Goal: Find specific page/section: Find specific page/section

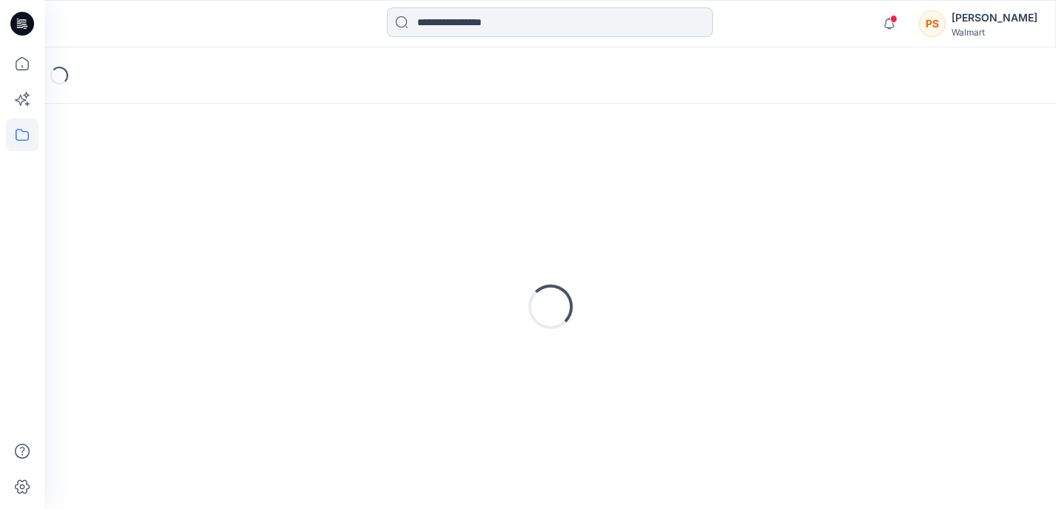
click at [560, 27] on input at bounding box center [550, 22] width 326 height 30
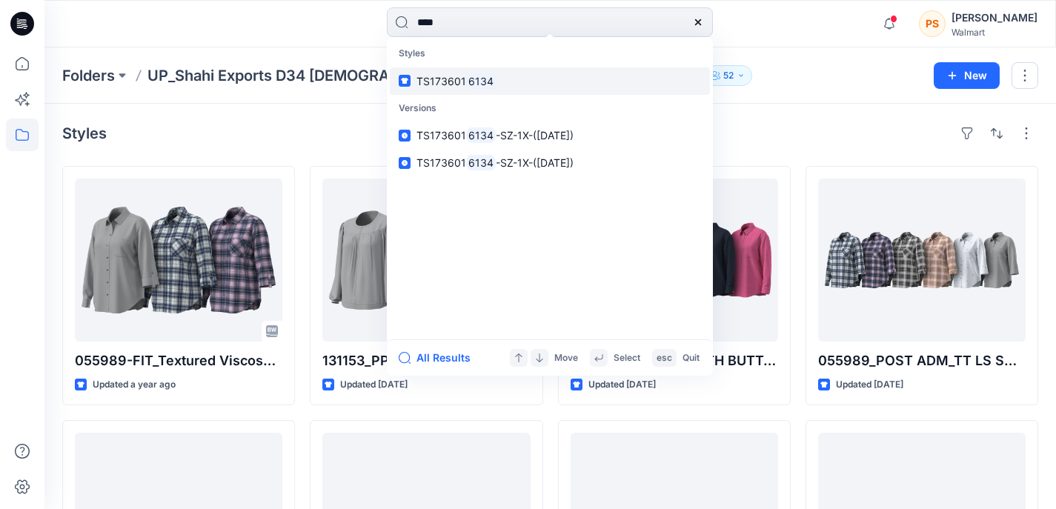
type input "****"
click at [539, 78] on link "TS173601 6134" at bounding box center [550, 80] width 320 height 27
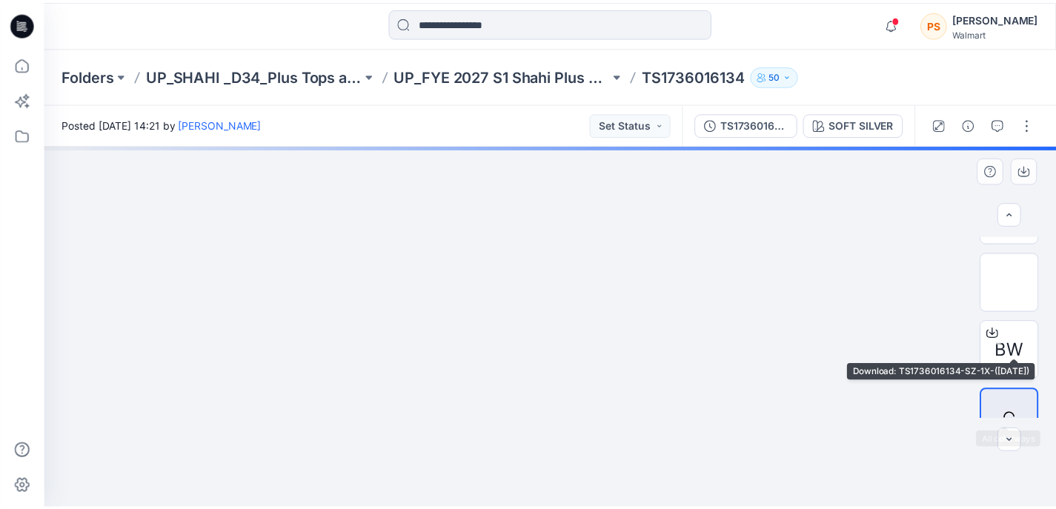
scroll to position [218, 0]
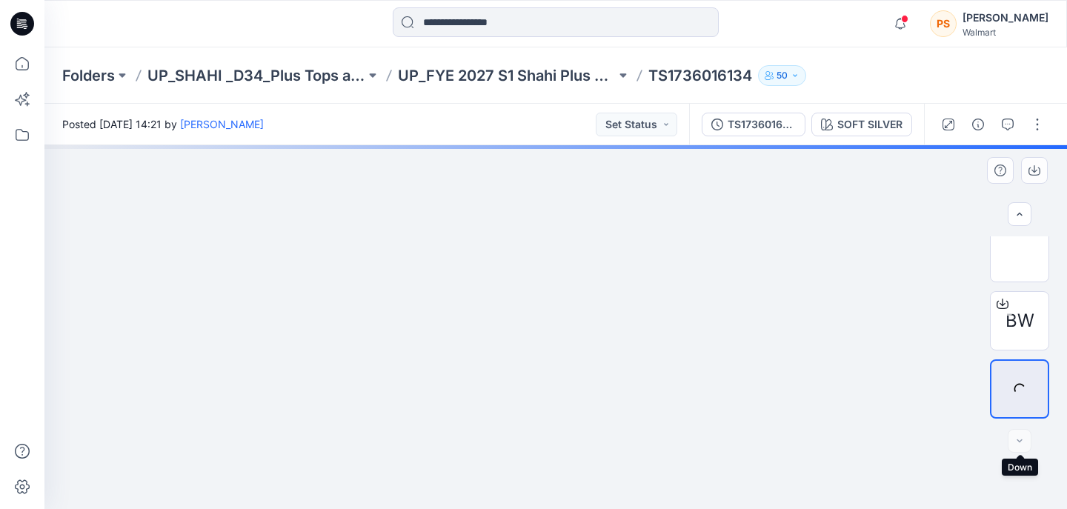
click at [1015, 438] on div at bounding box center [1020, 441] width 24 height 24
click at [856, 121] on div "SOFT SILVER" at bounding box center [870, 124] width 65 height 16
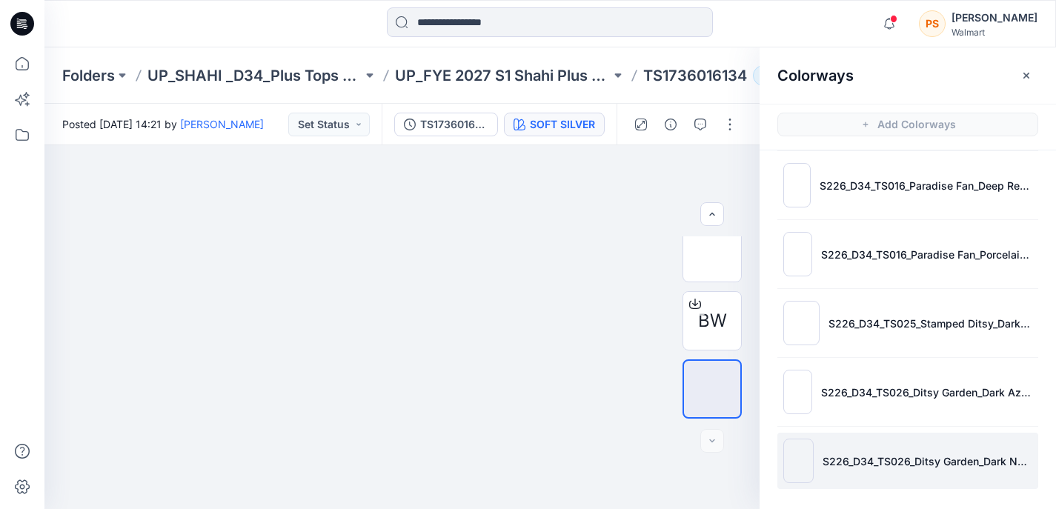
scroll to position [286, 0]
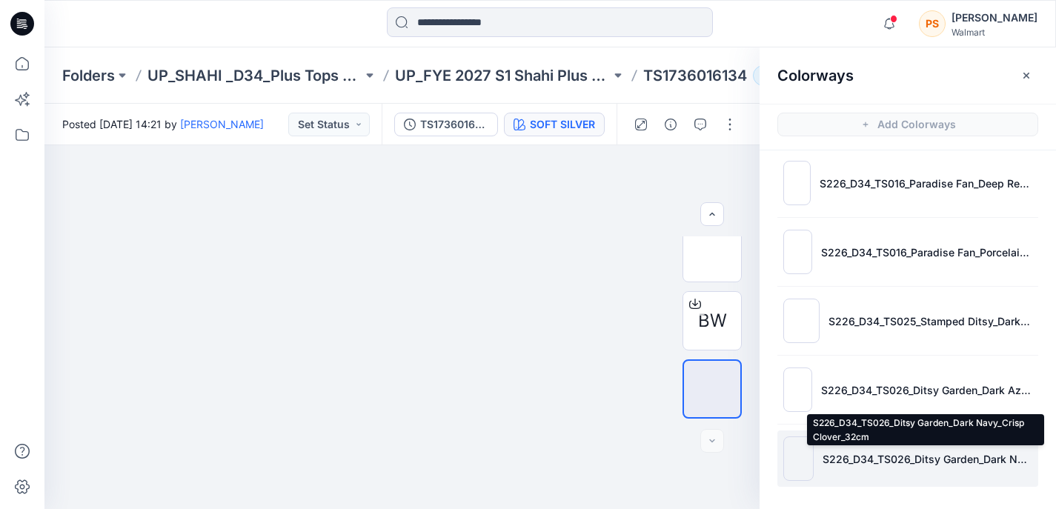
click at [832, 454] on p "S226_D34_TS026_Ditsy Garden_Dark Navy_Crisp Clover_32cm" at bounding box center [928, 459] width 210 height 16
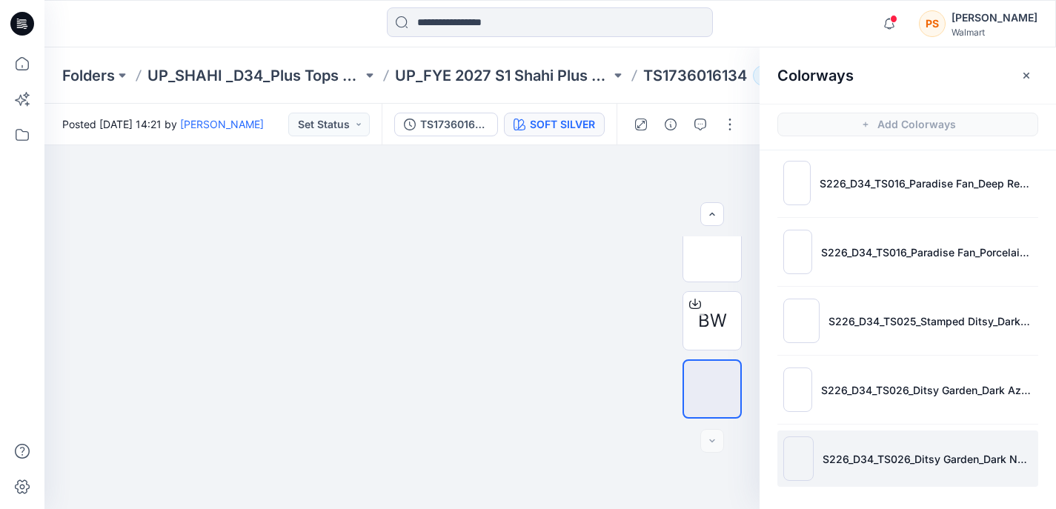
scroll to position [150, 0]
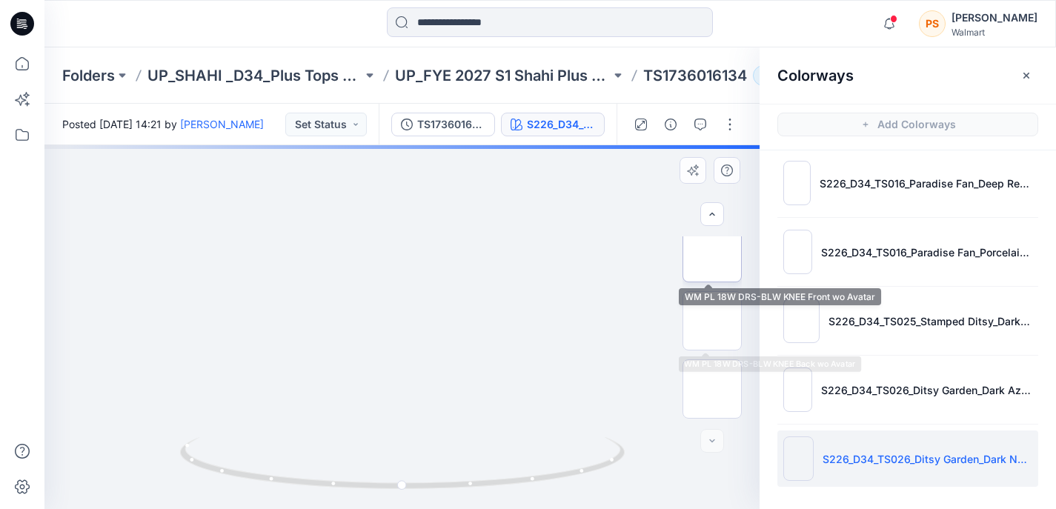
click at [712, 253] on img at bounding box center [712, 253] width 0 height 0
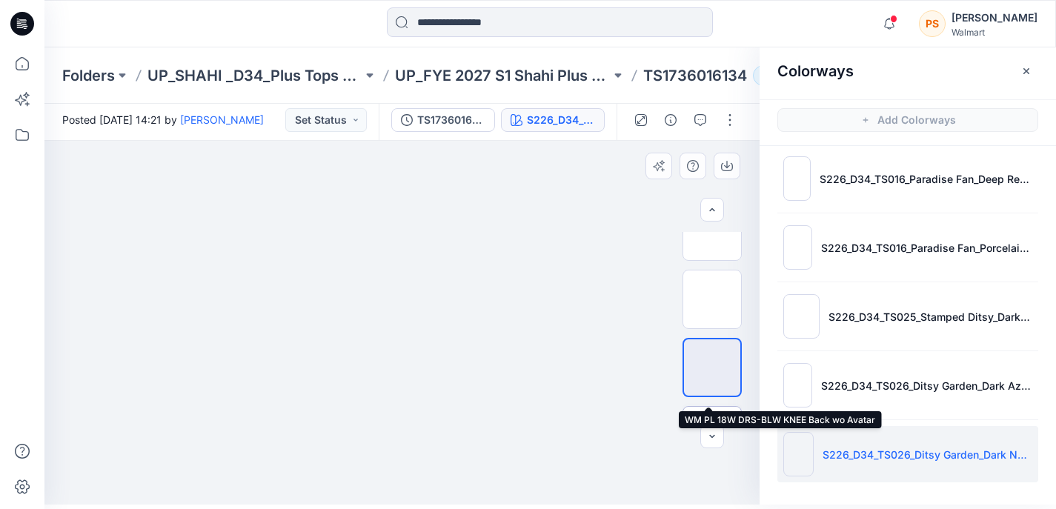
scroll to position [1, 0]
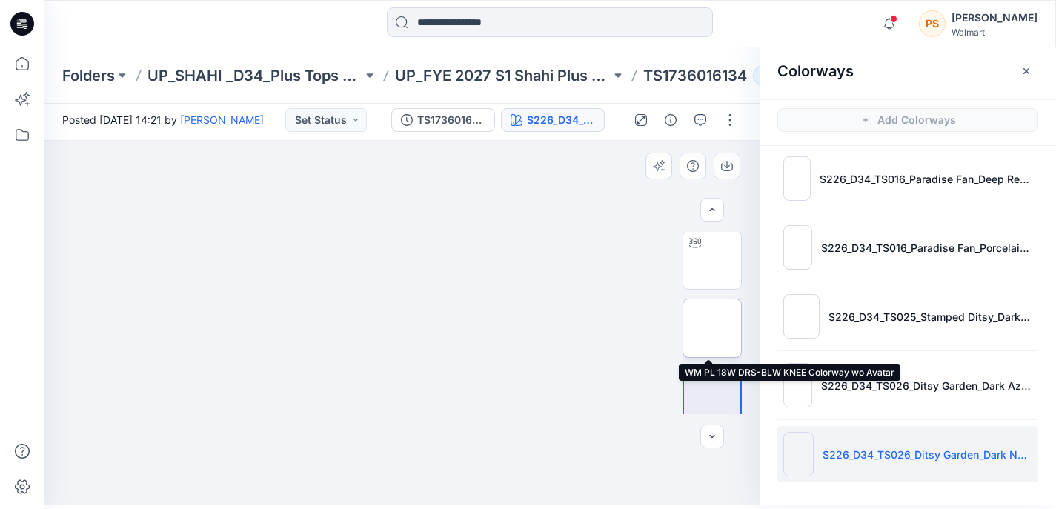
click at [712, 328] on img at bounding box center [712, 328] width 0 height 0
